Goal: Task Accomplishment & Management: Complete application form

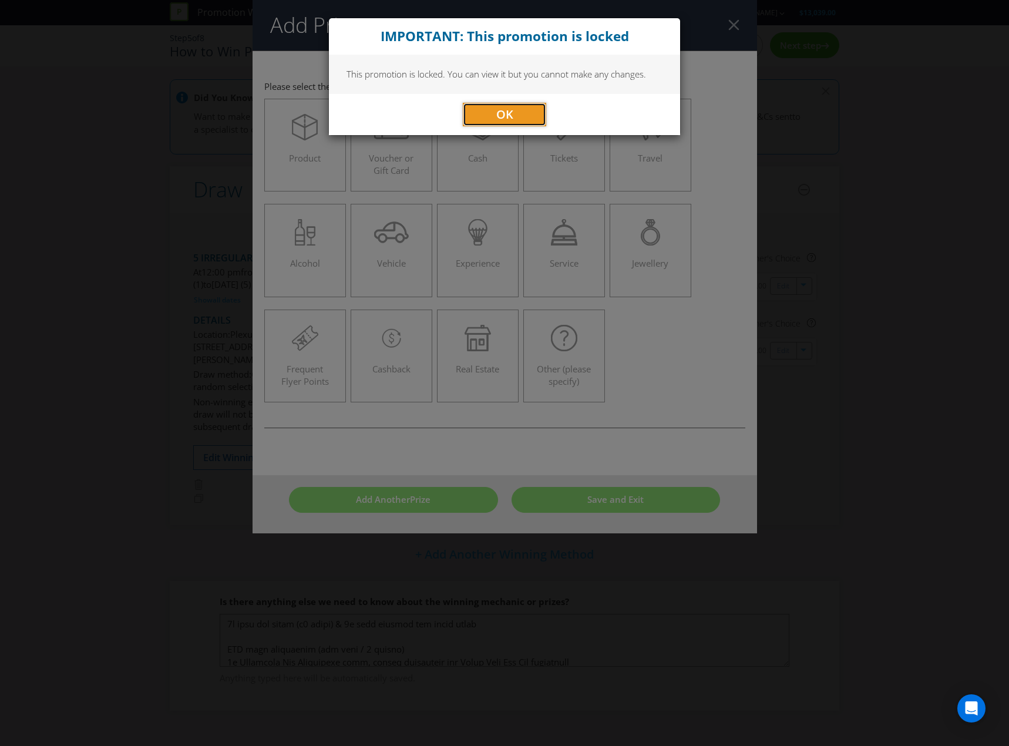
click at [484, 121] on button "OK" at bounding box center [504, 114] width 83 height 23
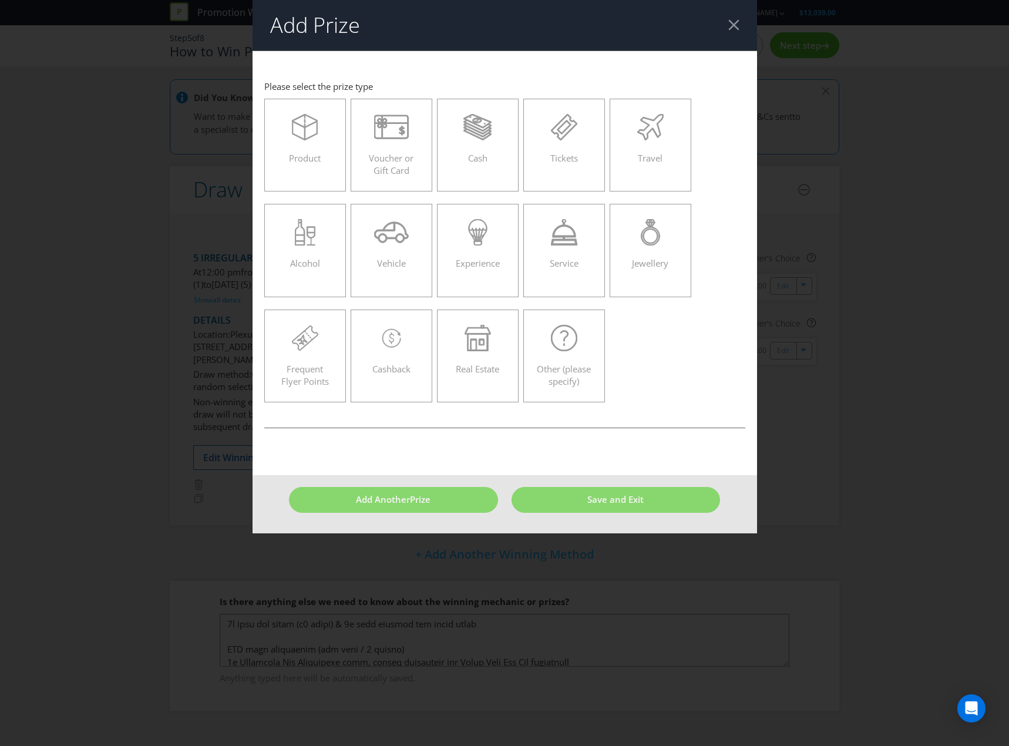
click at [733, 22] on div at bounding box center [733, 24] width 11 height 11
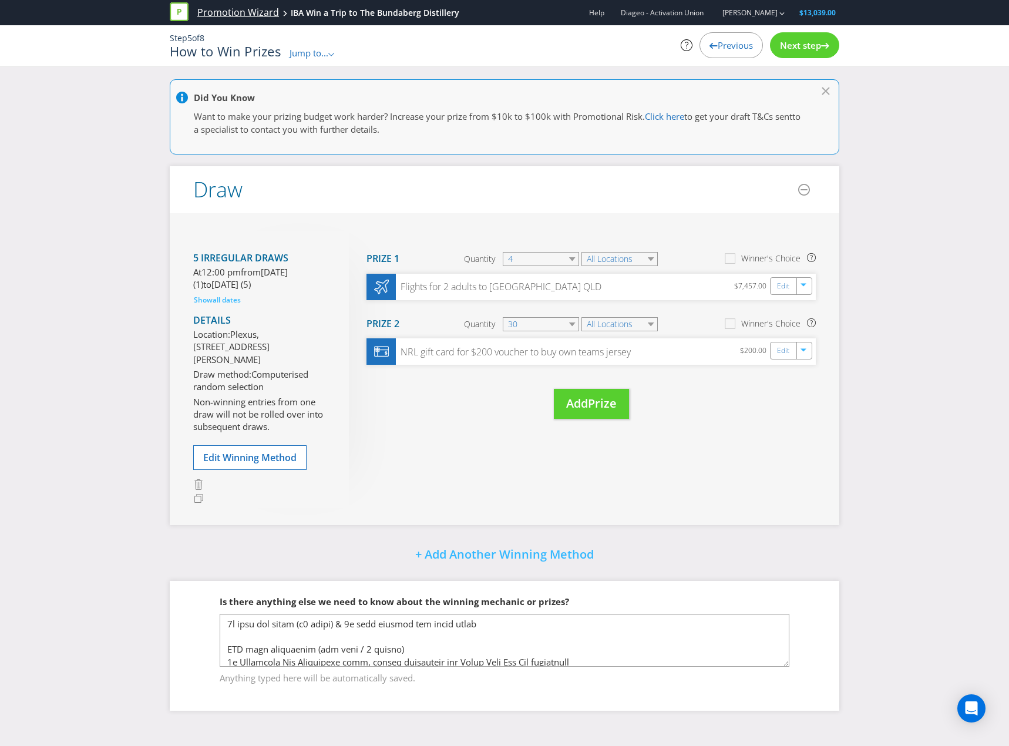
click at [266, 5] on div "Promotion Wizard IBA Win a Trip to The Bundaberg Distillery" at bounding box center [319, 12] width 298 height 25
click at [266, 8] on link "Promotion Wizard" at bounding box center [238, 13] width 82 height 14
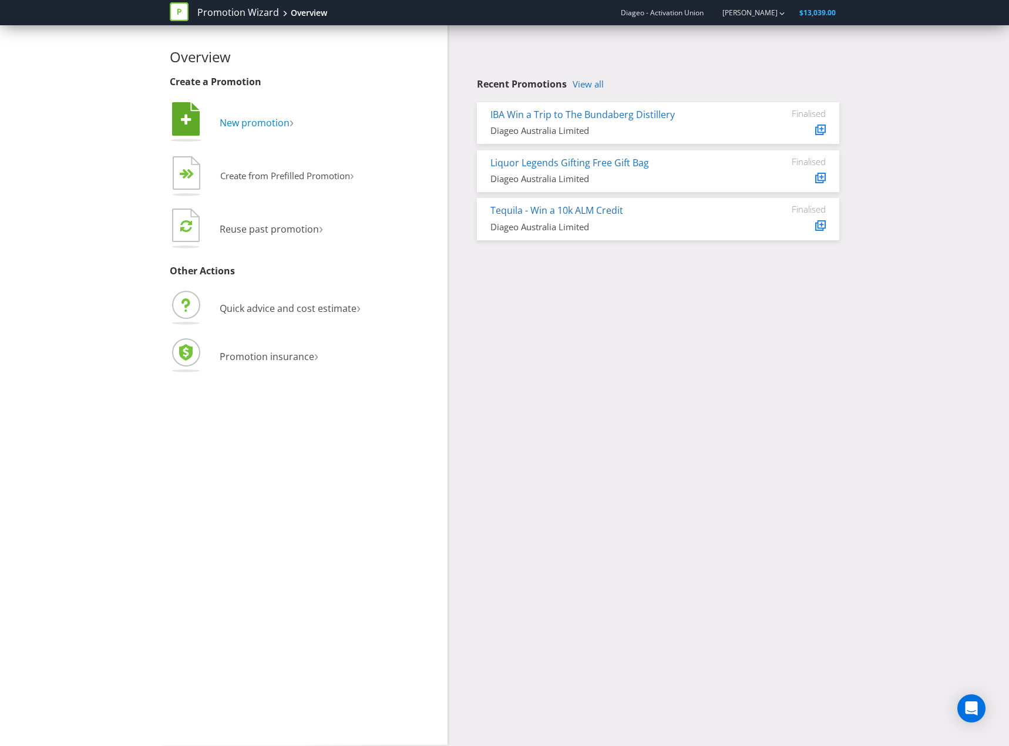
click at [224, 125] on span "New promotion" at bounding box center [255, 122] width 70 height 13
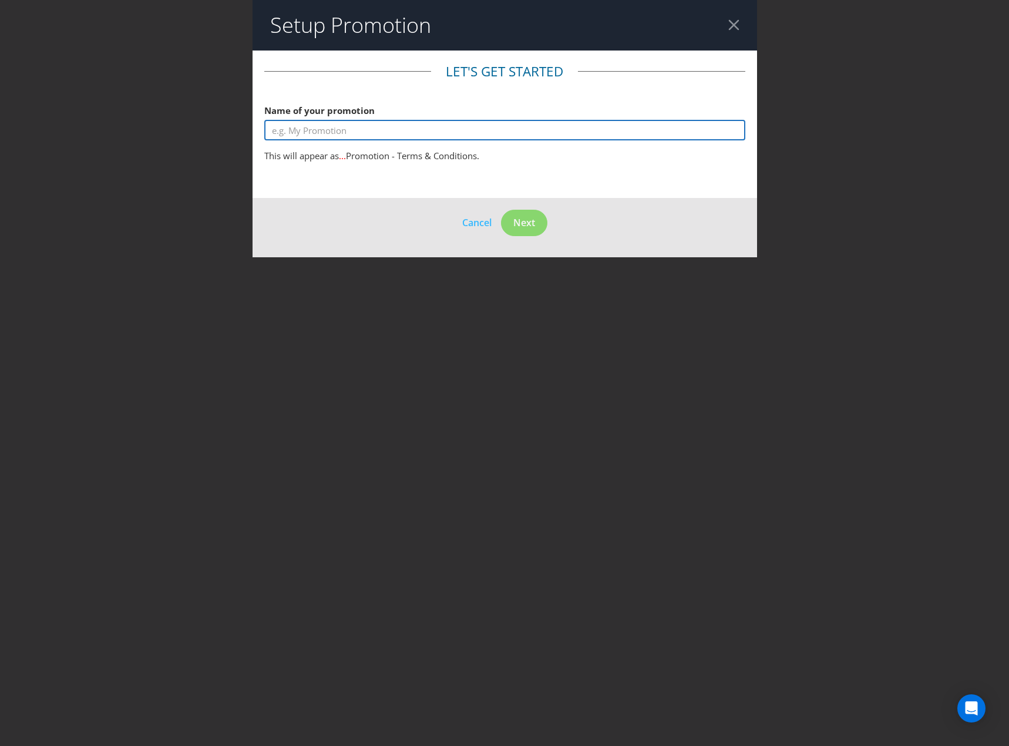
click at [462, 128] on input "text" at bounding box center [504, 130] width 481 height 21
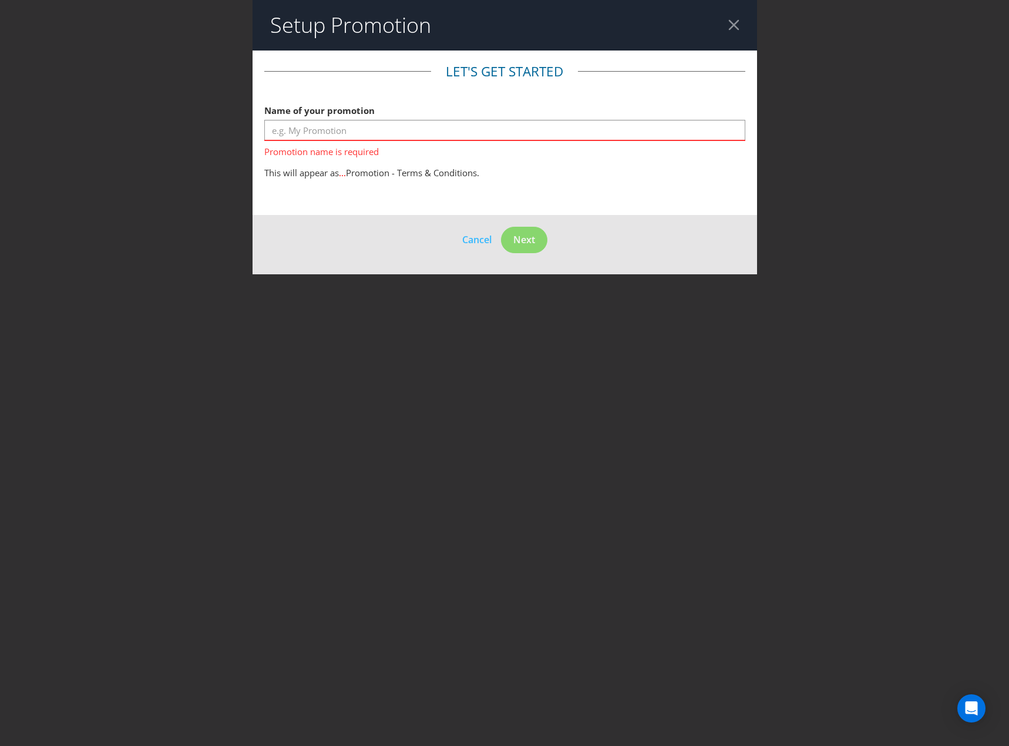
click at [483, 141] on span "Promotion name is required" at bounding box center [504, 149] width 481 height 17
click at [489, 134] on input "text" at bounding box center [504, 130] width 481 height 21
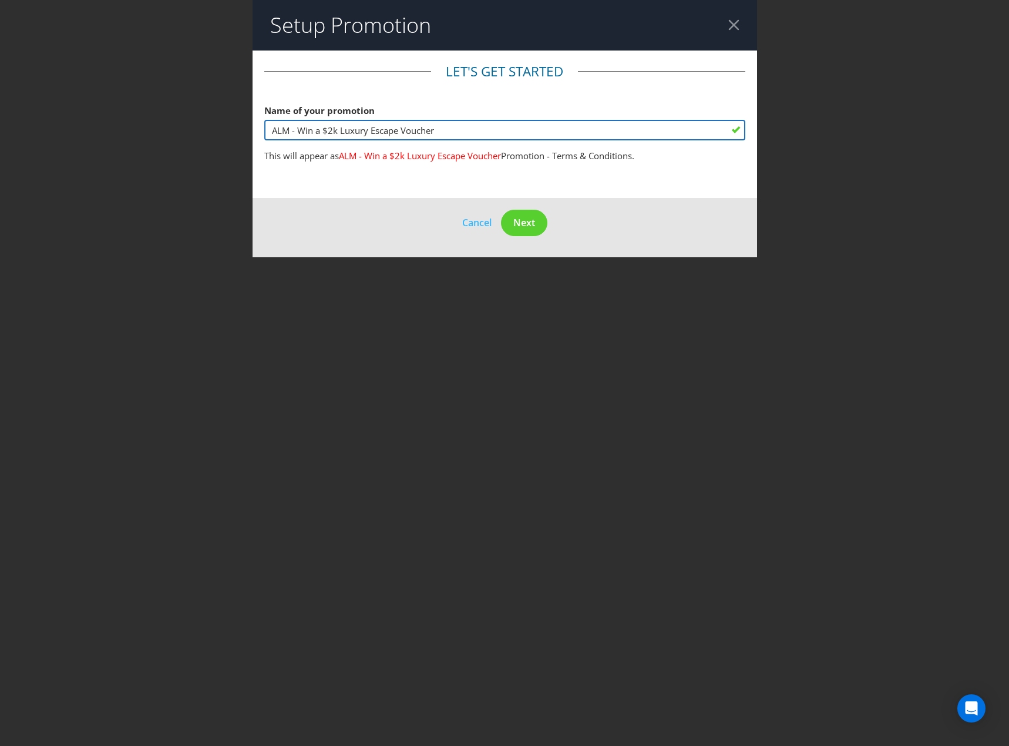
type input "ALM - Win a $2k Luxury Escape Voucher"
